Goal: Contribute content

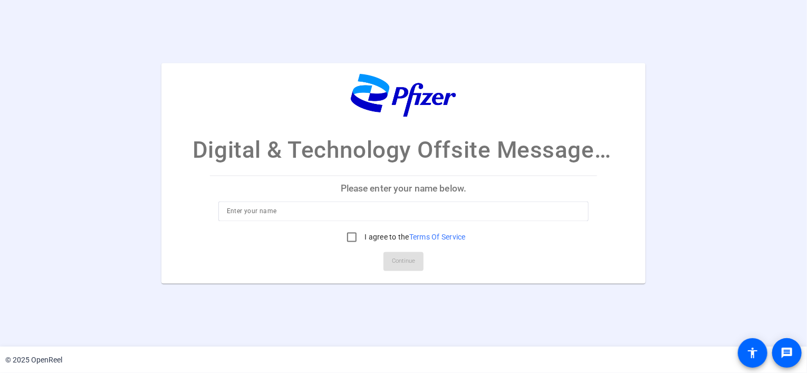
click at [20, 224] on div "Digital & Technology Offsite Message Recording Please enter your name below. I …" at bounding box center [403, 173] width 807 height 221
click at [345, 209] on input at bounding box center [403, 211] width 353 height 13
type input "[PERSON_NAME]"
click at [348, 236] on input "I agree to the Terms Of Service" at bounding box center [351, 237] width 21 height 21
checkbox input "true"
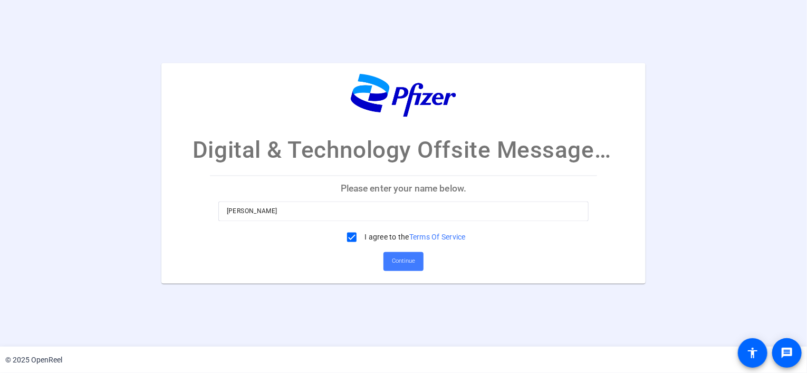
click at [415, 261] on span at bounding box center [403, 261] width 40 height 25
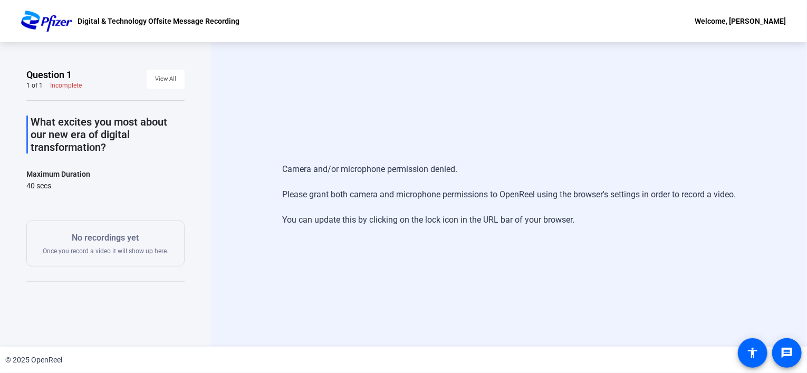
click at [377, 108] on div "Camera and/or microphone permission denied. Please grant both camera and microp…" at bounding box center [509, 194] width 596 height 304
click at [156, 83] on span "View All" at bounding box center [165, 79] width 21 height 16
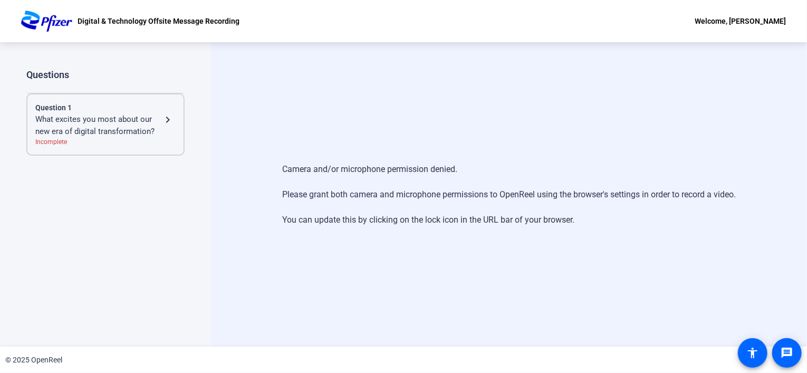
click at [176, 117] on div "Question 1 What excites you most about our new era of digital transformation? n…" at bounding box center [105, 124] width 158 height 62
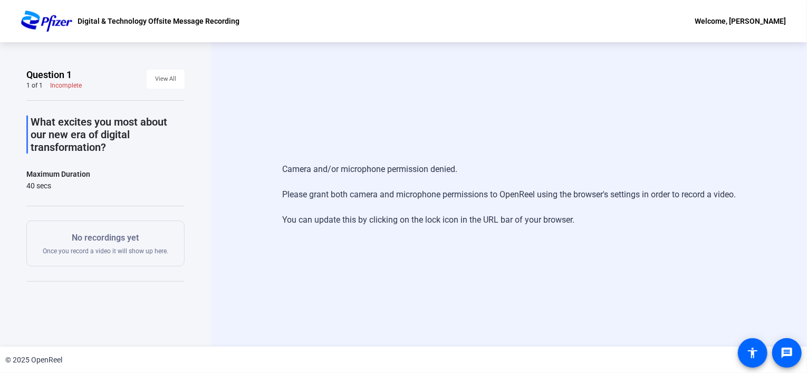
click at [135, 244] on div "No recordings yet Once you record a video it will show up here." at bounding box center [105, 243] width 125 height 24
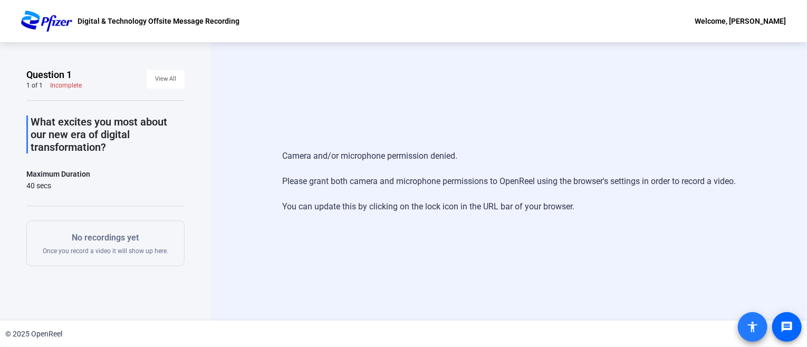
click at [747, 327] on mat-icon "accessibility" at bounding box center [752, 327] width 13 height 13
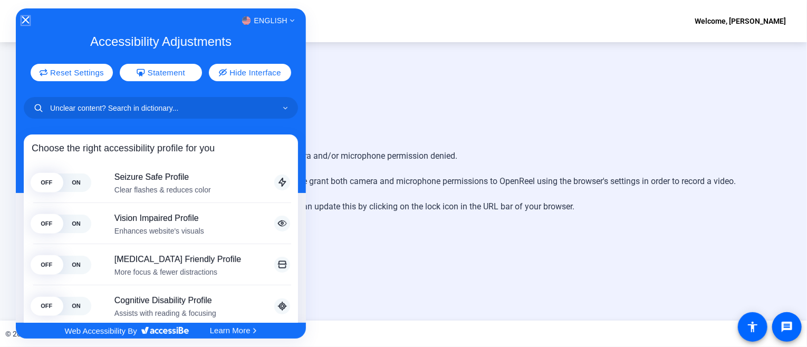
click at [25, 20] on icon "Close Accessibility Interface" at bounding box center [25, 19] width 7 height 7
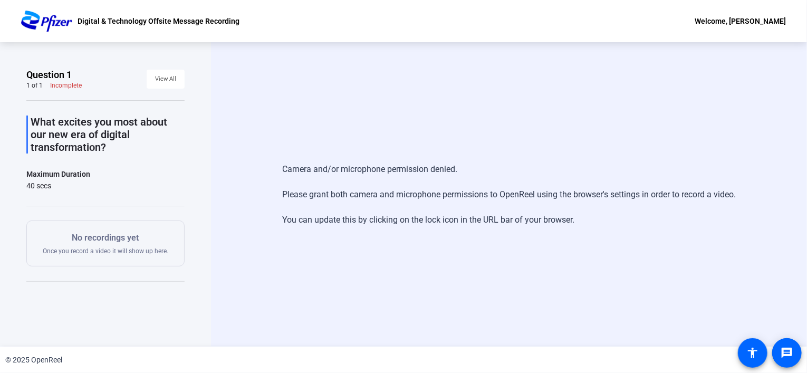
click at [31, 215] on div "What excites you most about our new era of digital transformation? Maximum Dura…" at bounding box center [105, 224] width 158 height 248
click at [588, 32] on div "Digital & Technology Offsite Message Recording Welcome, Wynne" at bounding box center [403, 21] width 807 height 42
